Goal: Navigation & Orientation: Find specific page/section

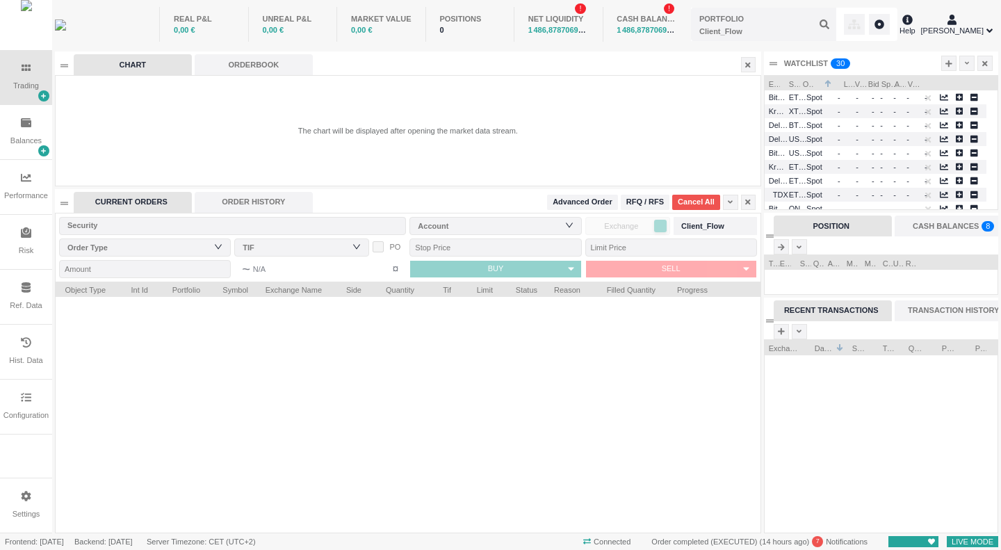
scroll to position [193, 233]
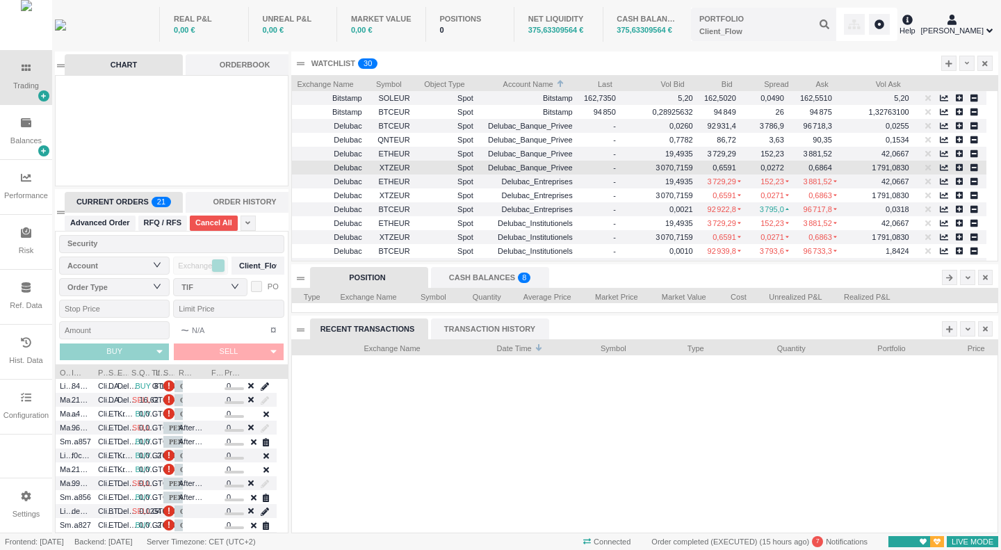
scroll to position [38, 0]
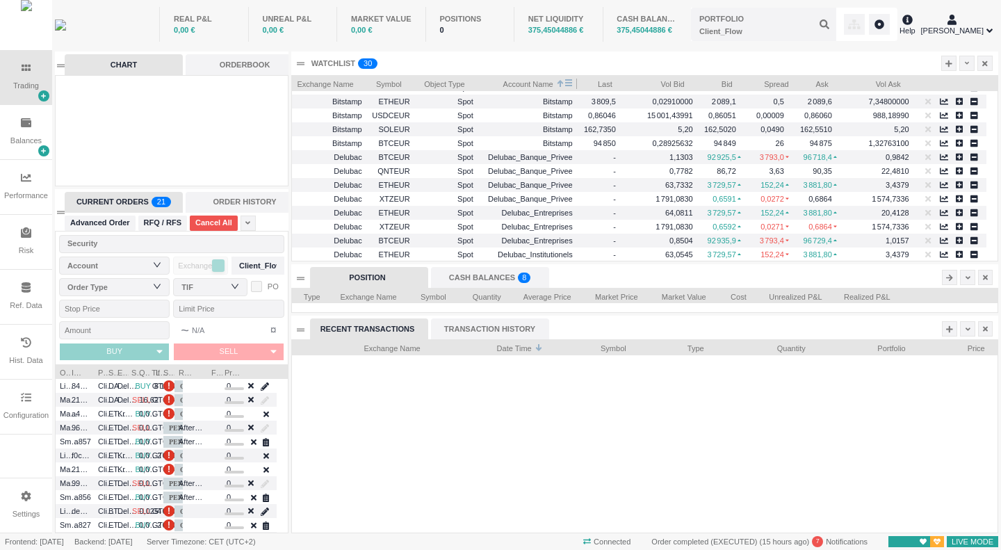
click at [552, 81] on span "Account Name" at bounding box center [518, 83] width 72 height 14
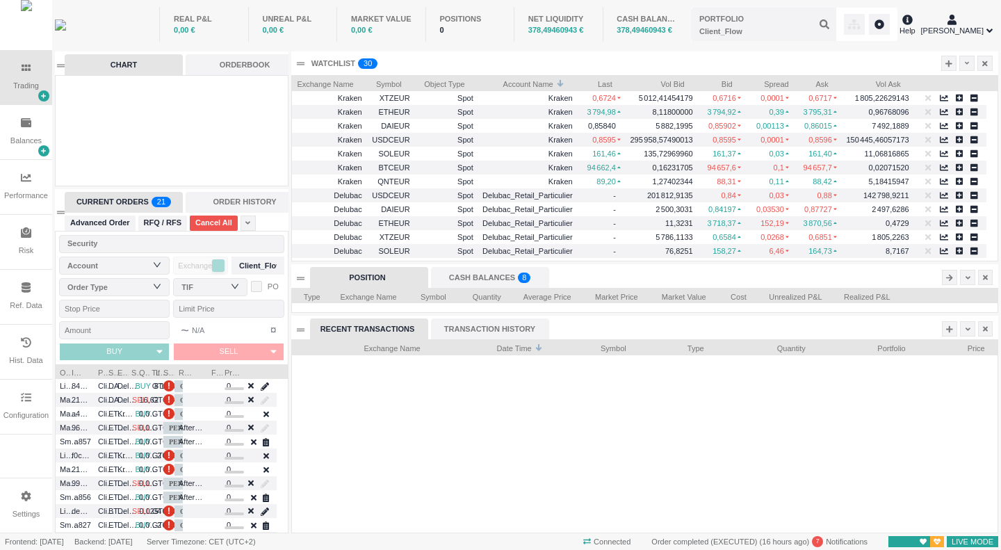
scroll to position [193, 706]
